Goal: Task Accomplishment & Management: Complete application form

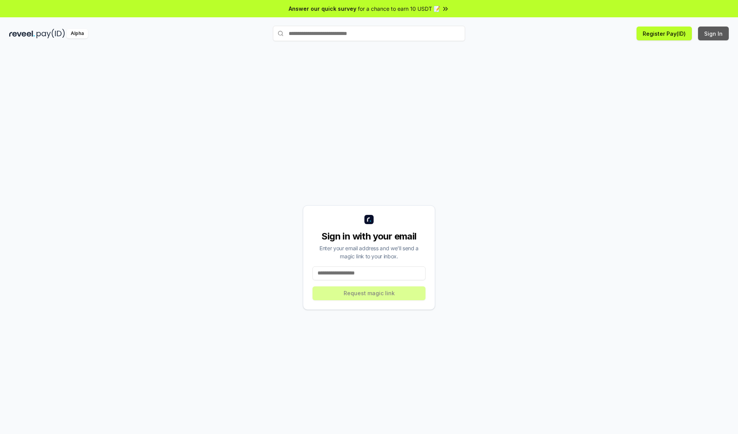
click at [713, 33] on button "Sign In" at bounding box center [713, 34] width 31 height 14
type input "**********"
click at [369, 293] on button "Request magic link" at bounding box center [368, 293] width 113 height 14
